Goal: Check status

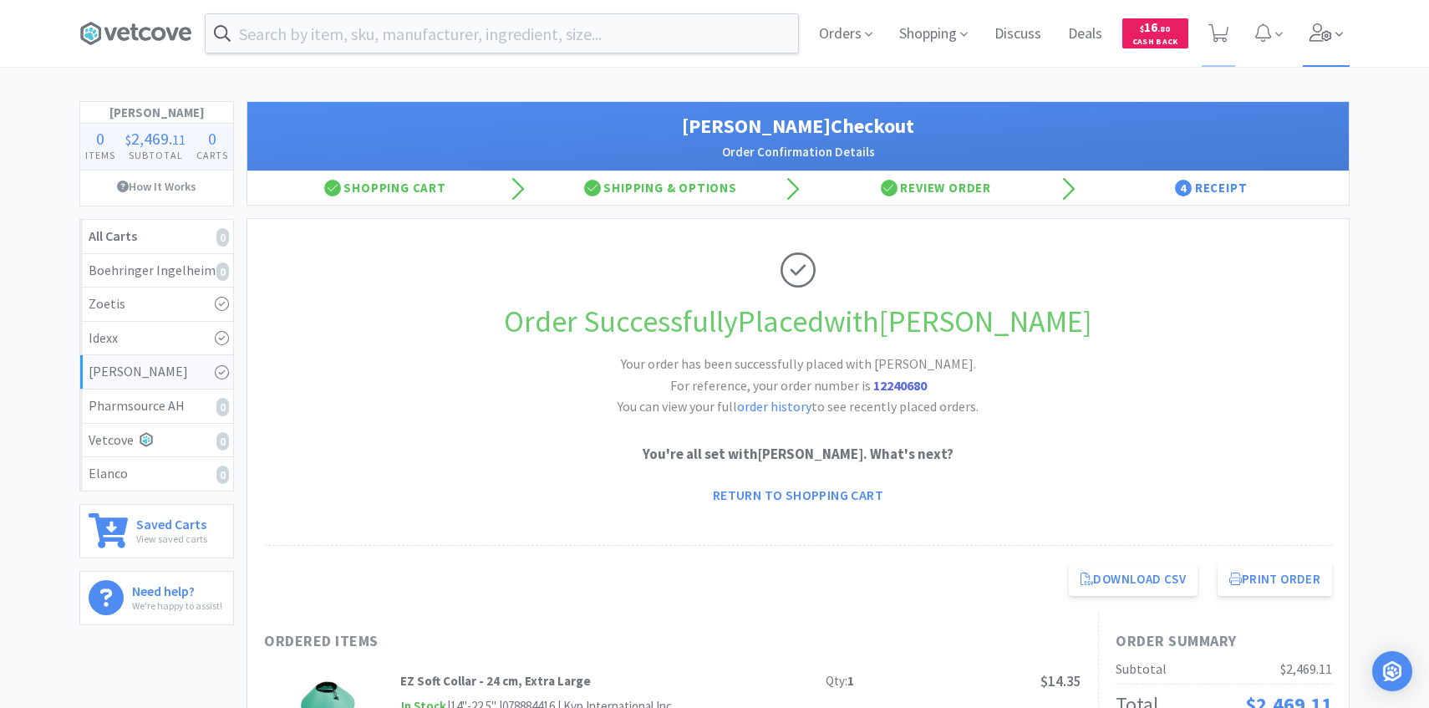
click at [1325, 17] on span at bounding box center [1327, 33] width 48 height 67
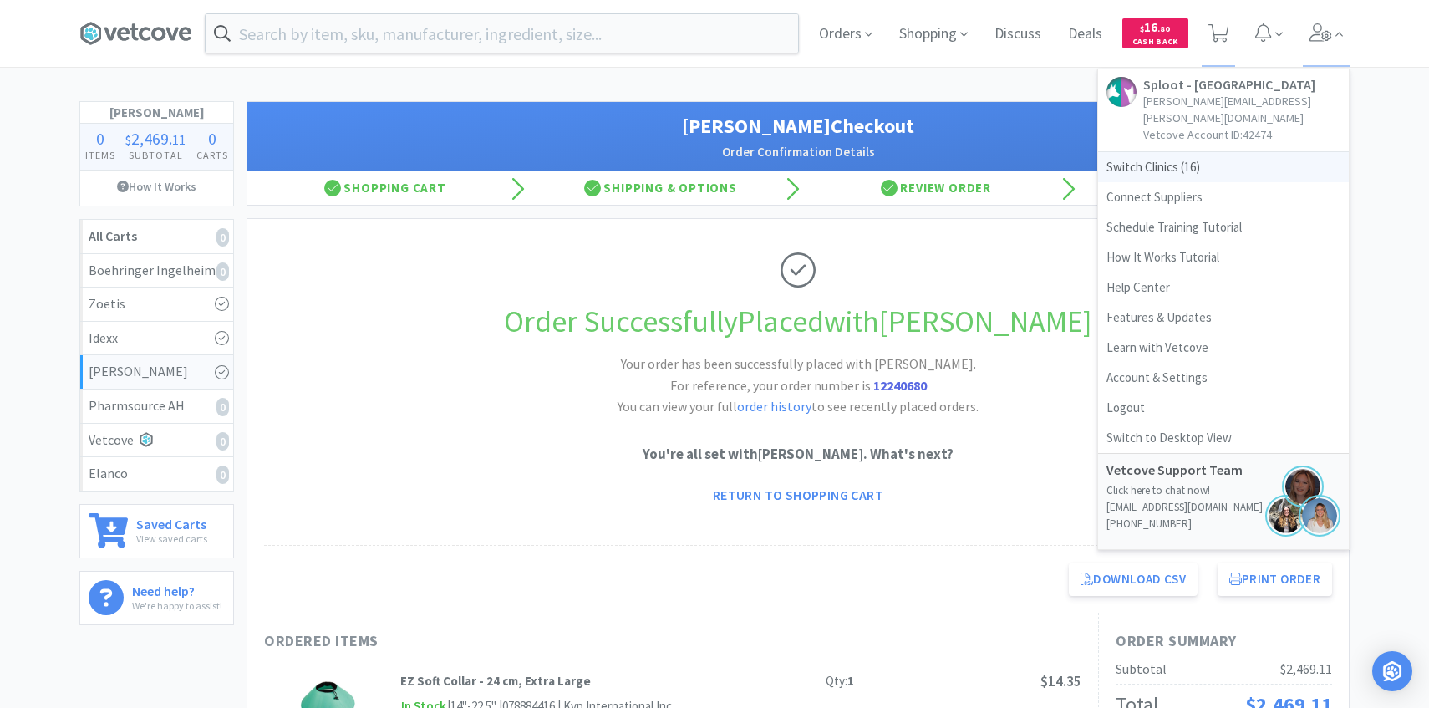
click at [1214, 152] on span "Switch Clinics ( 16 )" at bounding box center [1223, 167] width 251 height 30
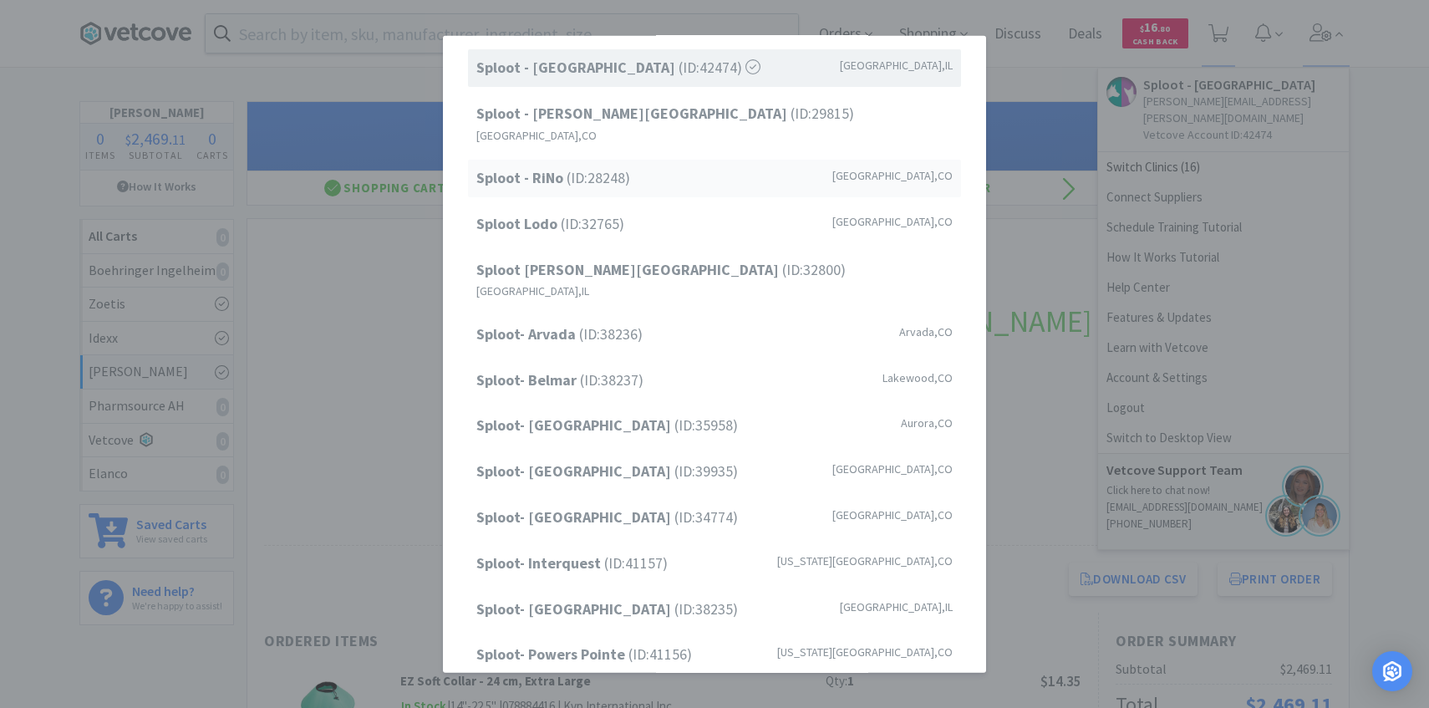
scroll to position [213, 0]
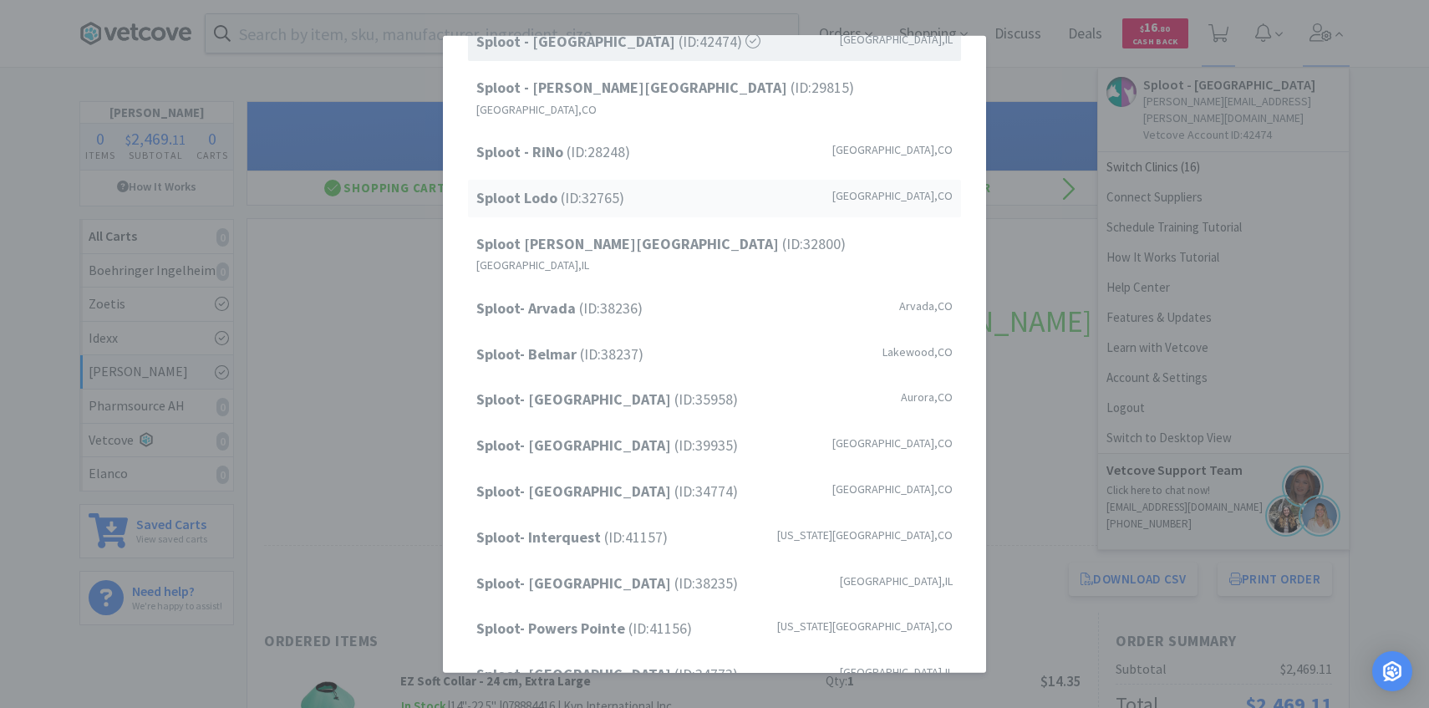
click at [656, 195] on div "Sploot Lodo (ID: 32765 ) [GEOGRAPHIC_DATA] , [GEOGRAPHIC_DATA]" at bounding box center [714, 199] width 493 height 38
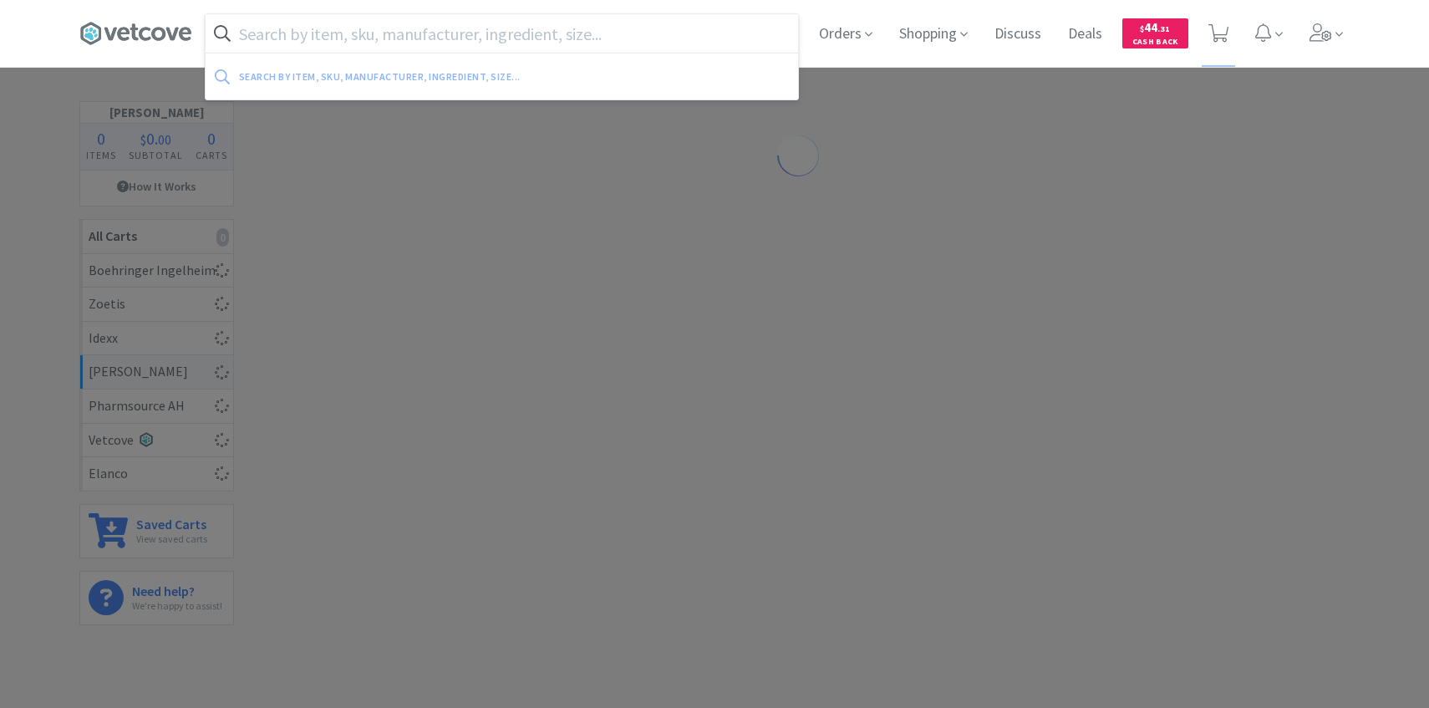
click at [372, 29] on input "text" at bounding box center [502, 33] width 593 height 38
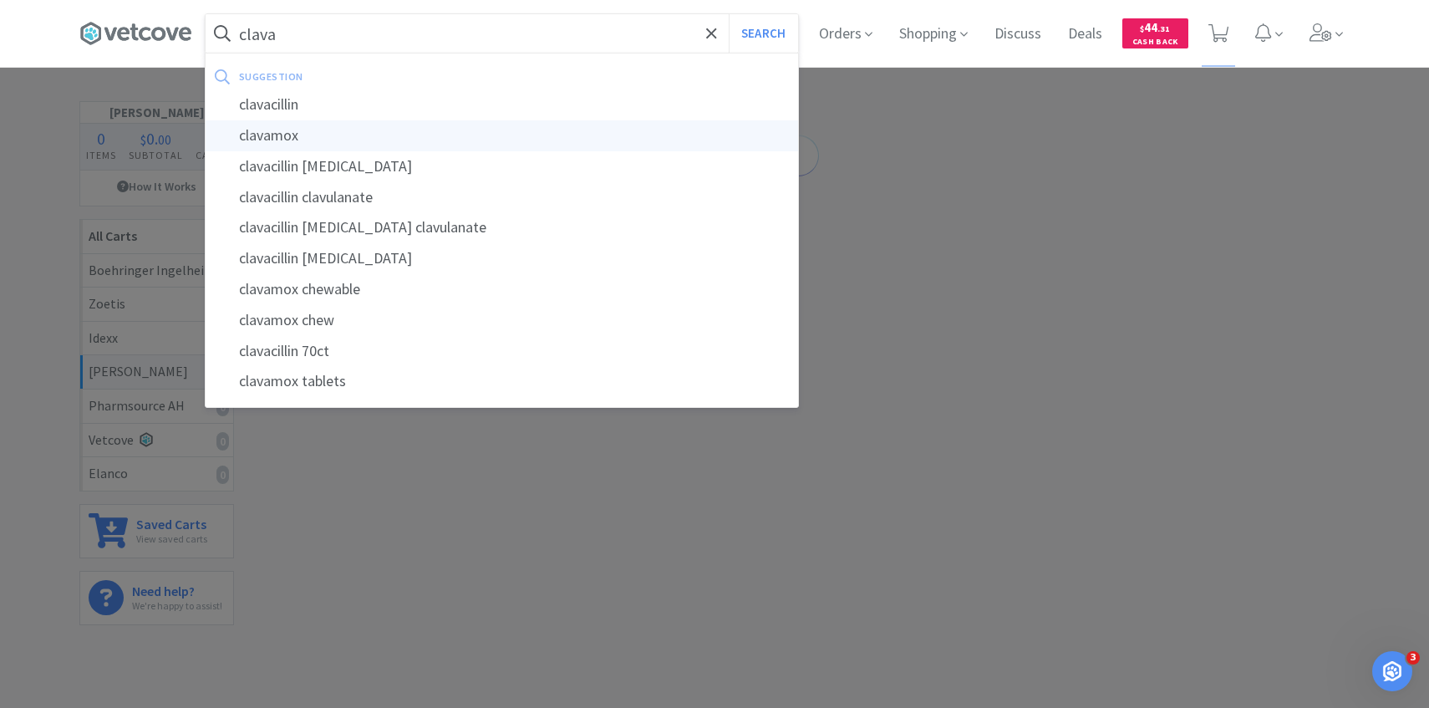
click at [349, 133] on div "clavamox" at bounding box center [502, 135] width 593 height 31
type input "clavamox"
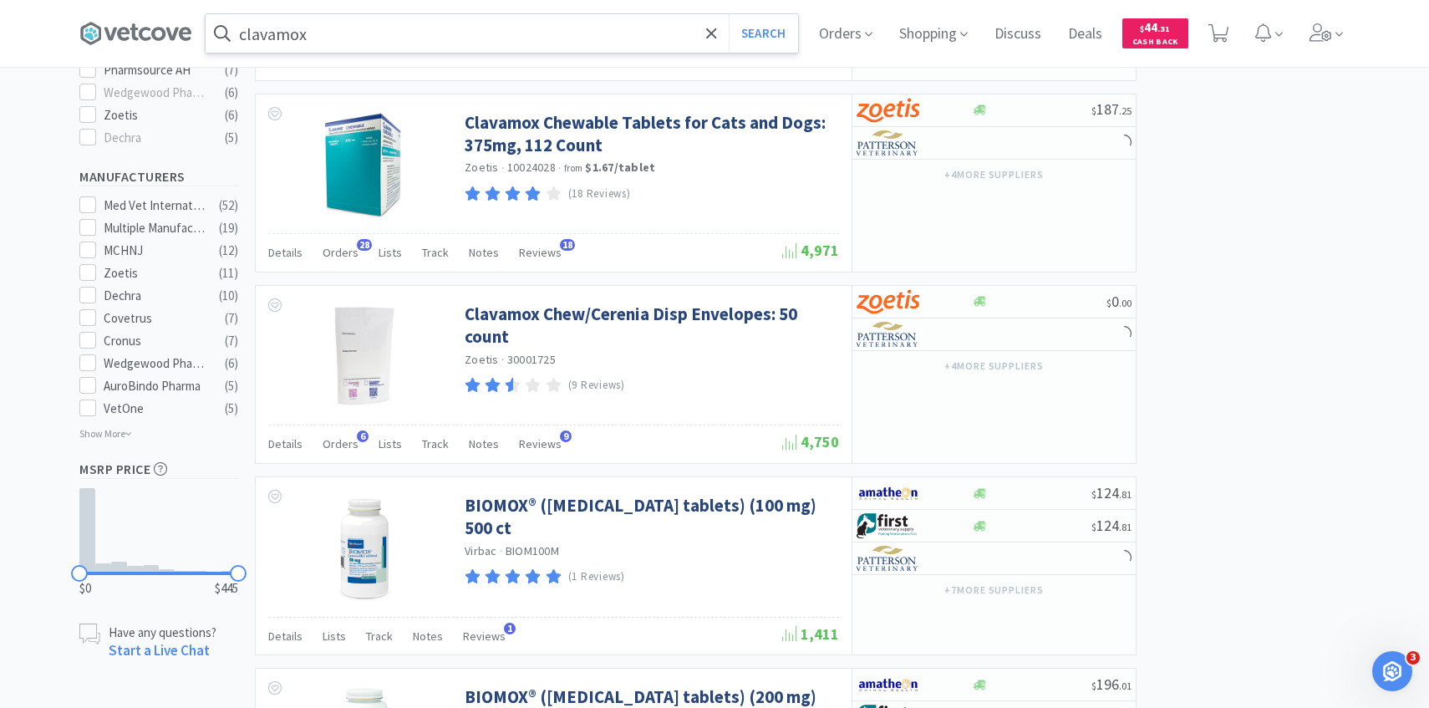
scroll to position [837, 0]
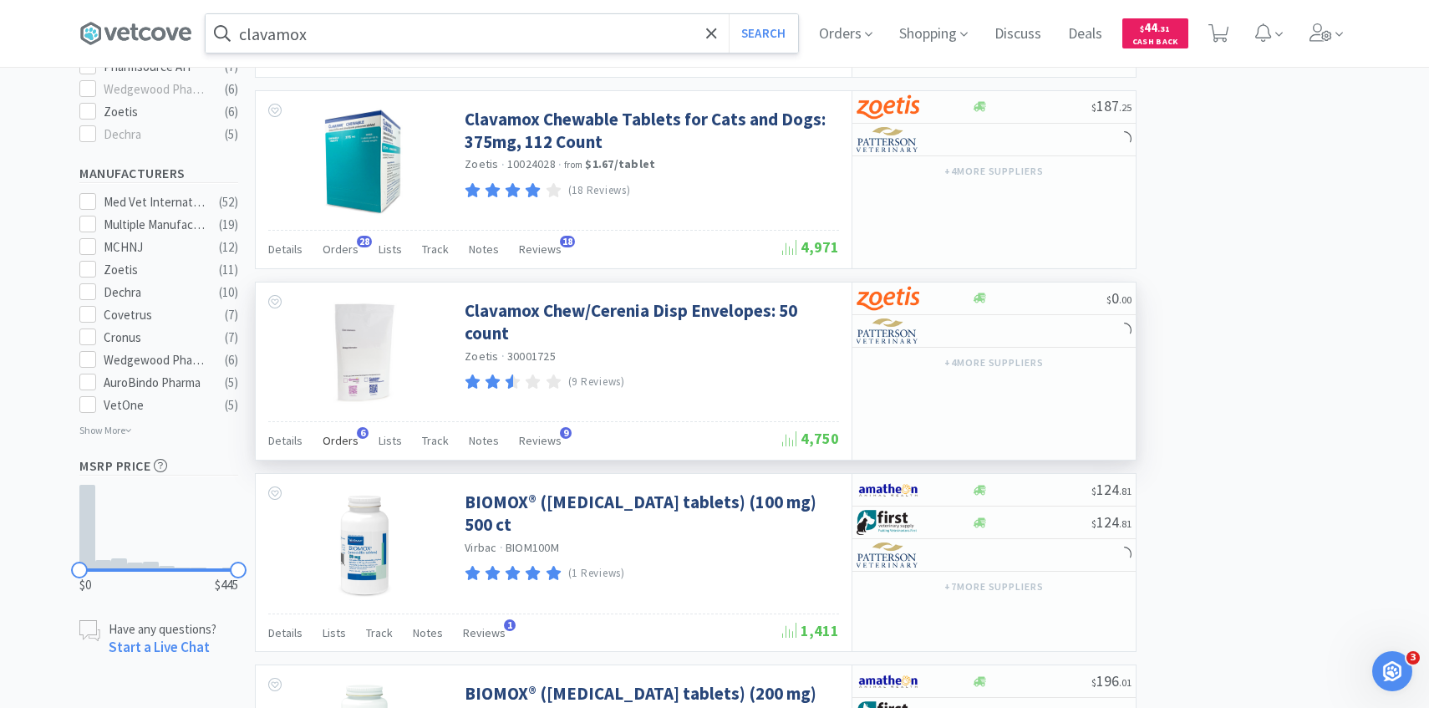
click at [336, 447] on span "Orders" at bounding box center [341, 440] width 36 height 15
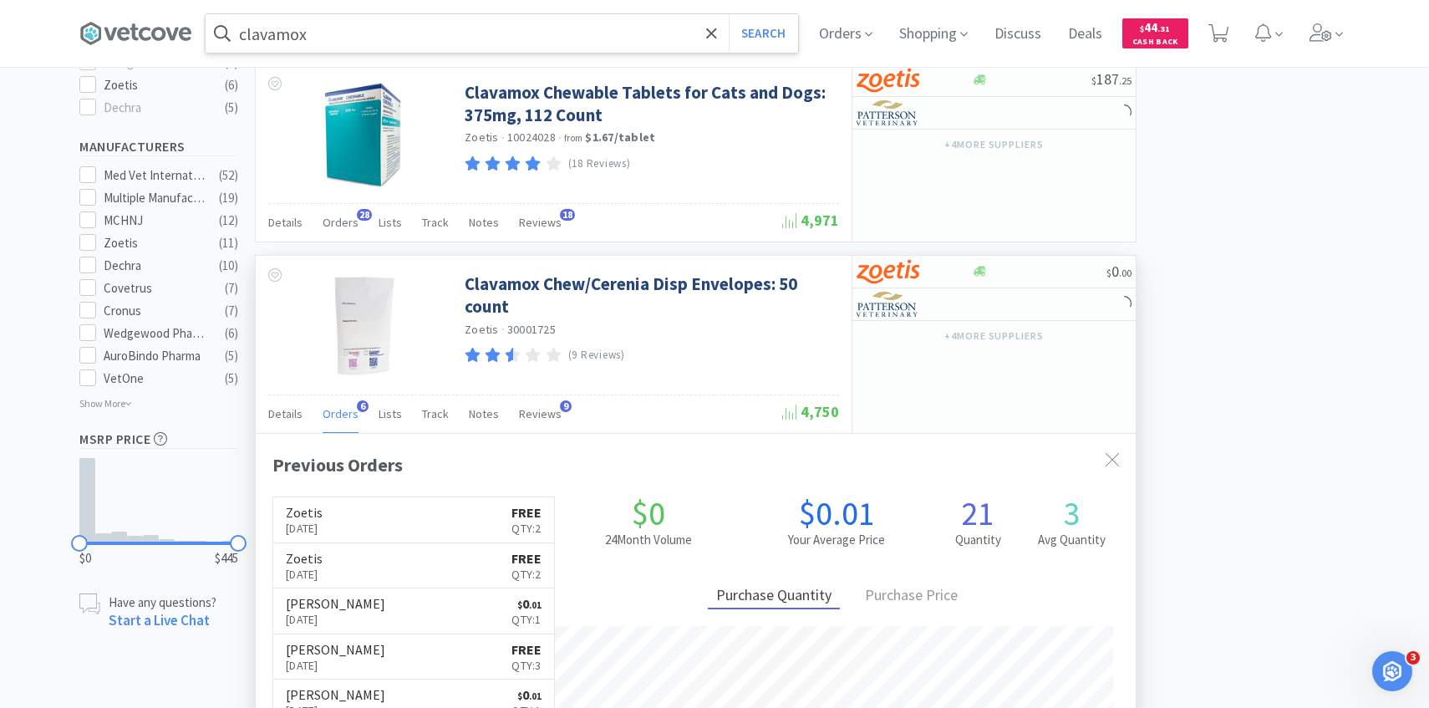
scroll to position [864, 0]
click at [399, 575] on link "Zoetis Apr 22nd, 2025 FREE Qty: 2" at bounding box center [413, 564] width 281 height 45
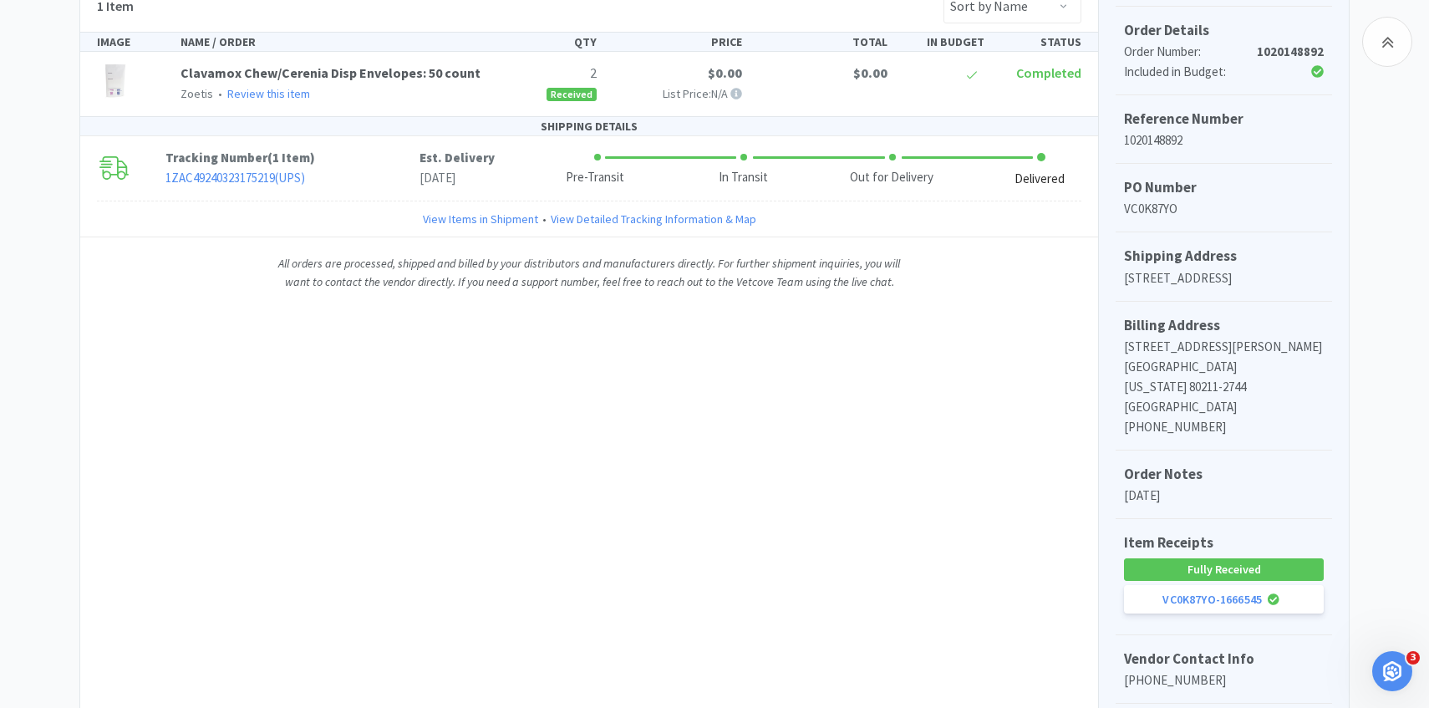
scroll to position [372, 0]
